Goal: Task Accomplishment & Management: Use online tool/utility

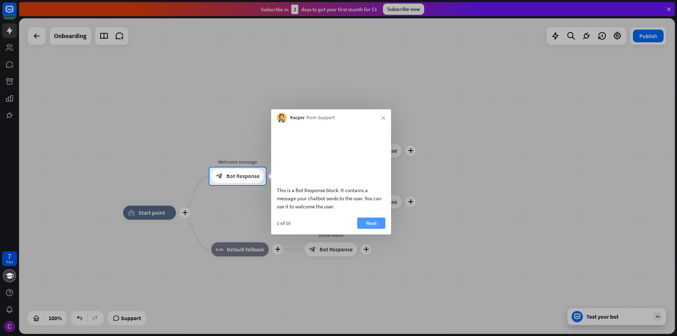
click at [381, 229] on button "Next" at bounding box center [371, 222] width 28 height 11
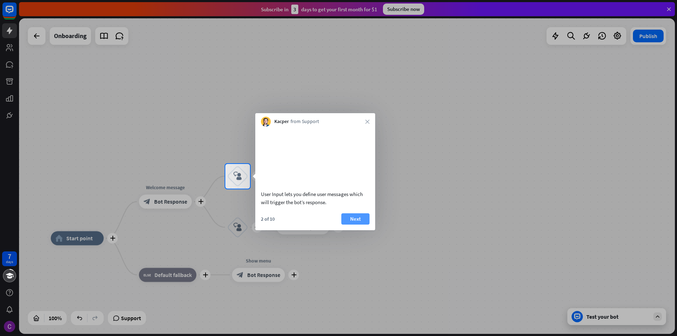
click at [366, 223] on button "Next" at bounding box center [355, 218] width 28 height 11
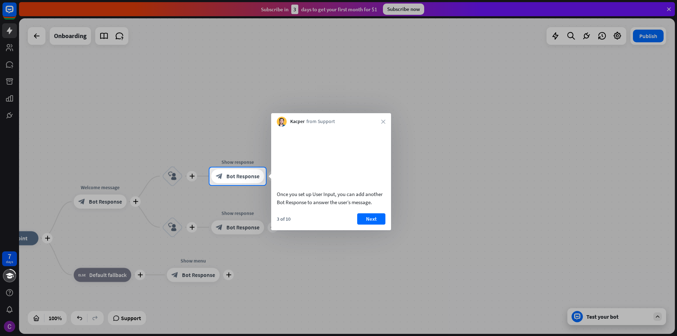
click at [372, 225] on button "Next" at bounding box center [371, 218] width 28 height 11
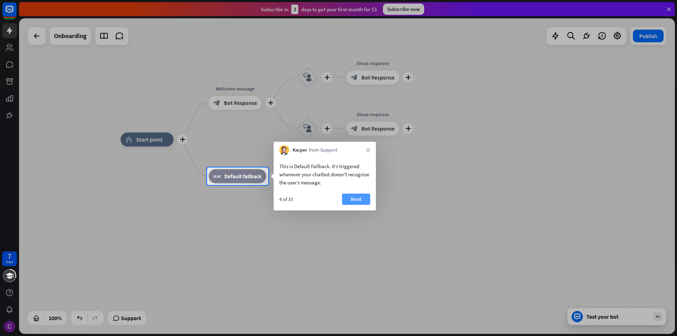
click at [353, 198] on button "Next" at bounding box center [356, 199] width 28 height 11
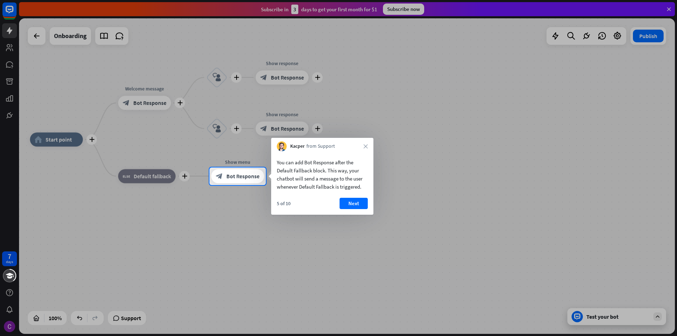
click at [353, 198] on button "Next" at bounding box center [353, 203] width 28 height 11
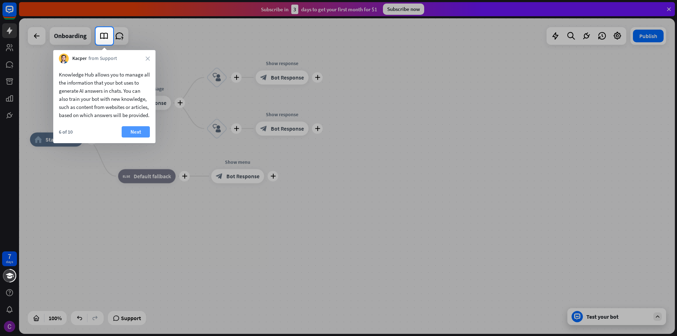
click at [127, 137] on button "Next" at bounding box center [136, 131] width 28 height 11
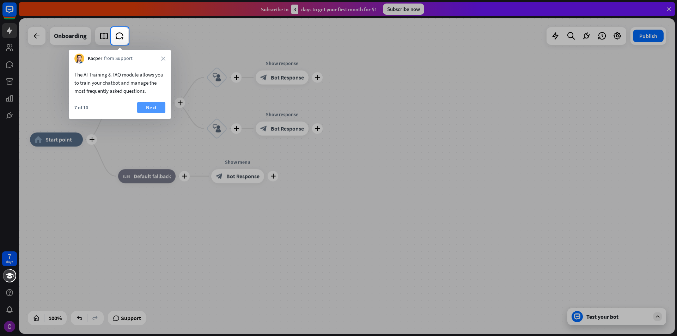
click at [143, 110] on button "Next" at bounding box center [151, 107] width 28 height 11
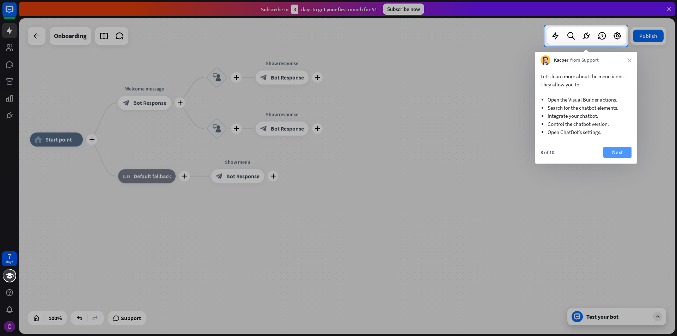
click at [625, 154] on button "Next" at bounding box center [617, 152] width 28 height 11
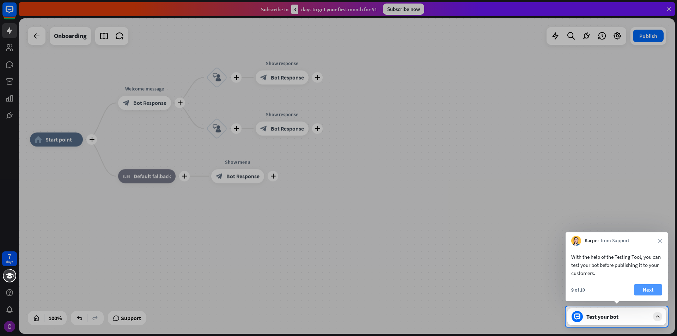
click at [652, 287] on button "Next" at bounding box center [648, 289] width 28 height 11
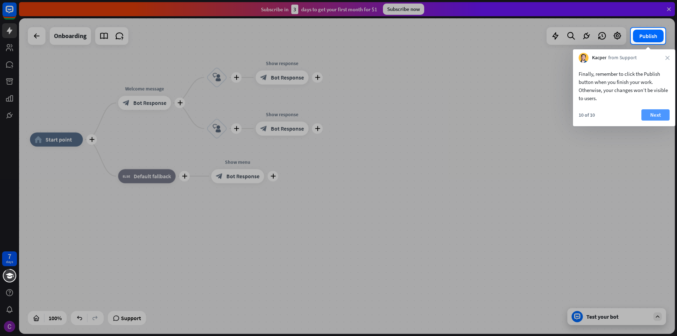
click at [653, 116] on button "Next" at bounding box center [655, 114] width 28 height 11
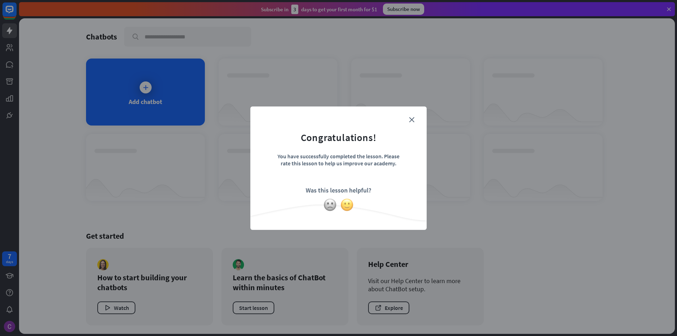
click at [349, 206] on img at bounding box center [346, 204] width 13 height 13
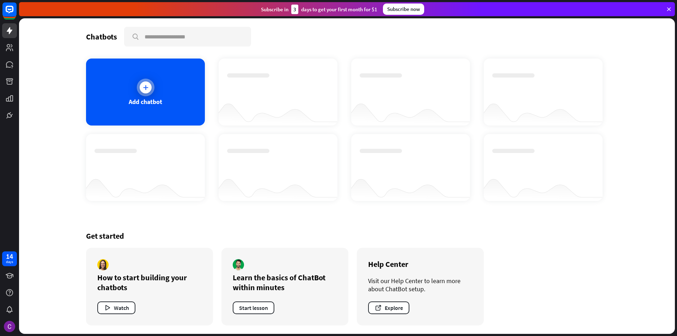
click at [162, 92] on div "Add chatbot" at bounding box center [145, 92] width 119 height 67
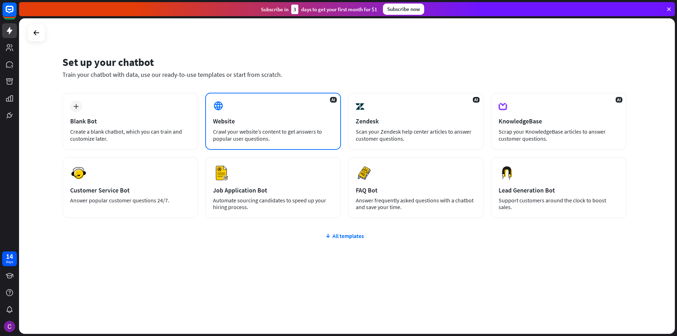
click at [235, 124] on div "Website" at bounding box center [273, 121] width 120 height 8
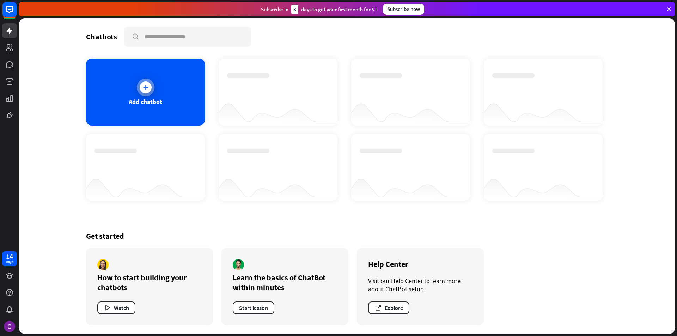
click at [159, 95] on div "Add chatbot" at bounding box center [145, 92] width 119 height 67
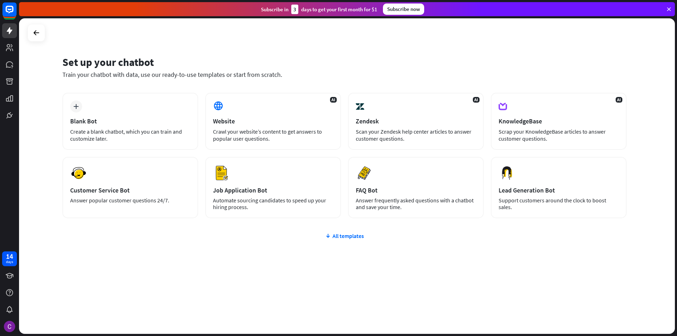
click at [336, 232] on div "plus Blank Bot Create a blank chatbot, which you can train and customize later.…" at bounding box center [344, 198] width 564 height 210
click at [337, 236] on div "All templates" at bounding box center [344, 235] width 564 height 7
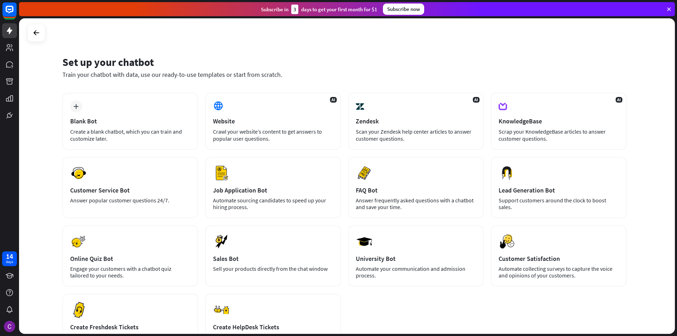
click at [667, 8] on icon at bounding box center [668, 9] width 6 height 6
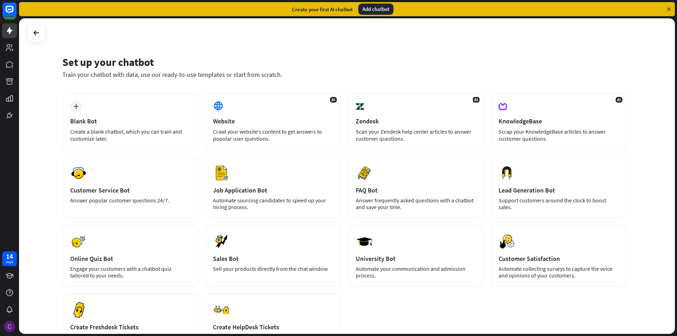
click at [15, 326] on img at bounding box center [9, 326] width 11 height 11
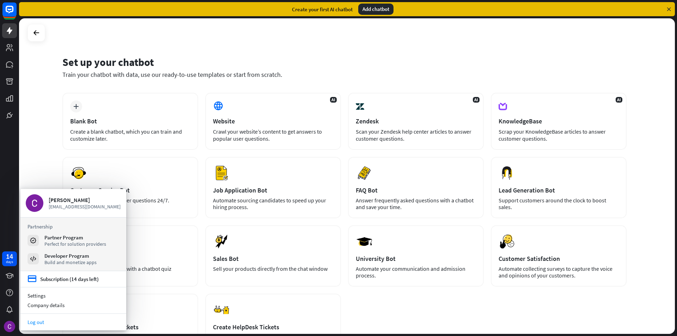
click at [55, 326] on link "Log out" at bounding box center [73, 322] width 106 height 10
